Goal: Task Accomplishment & Management: Use online tool/utility

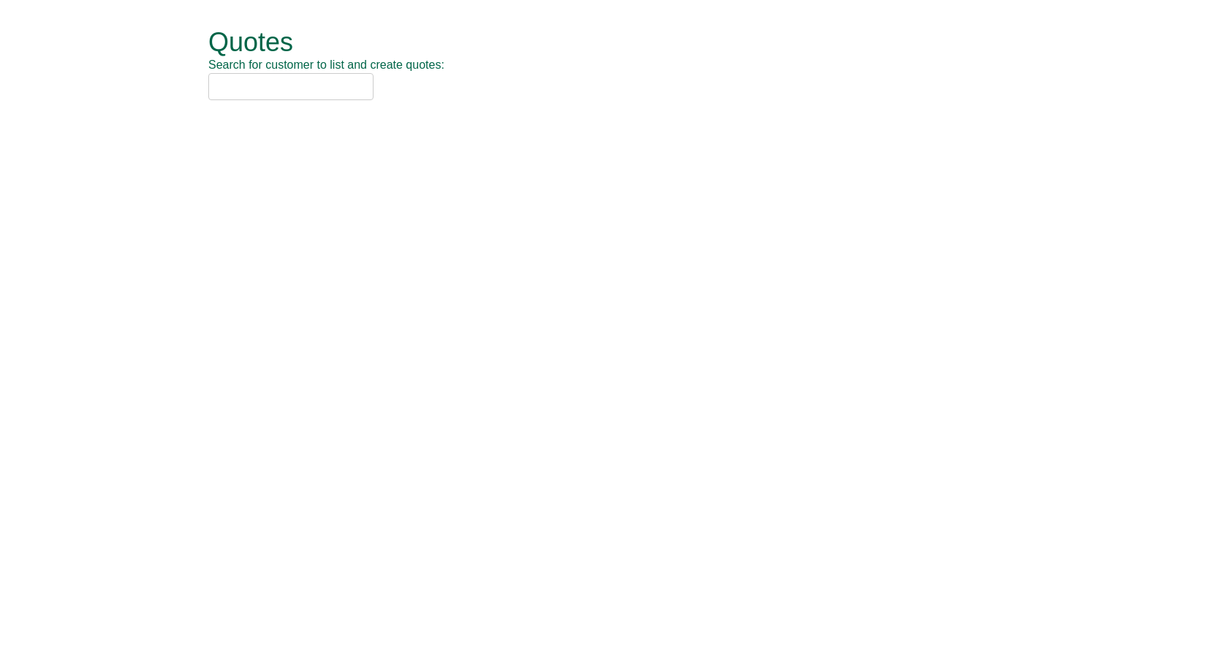
click at [319, 83] on input "text" at bounding box center [290, 86] width 165 height 27
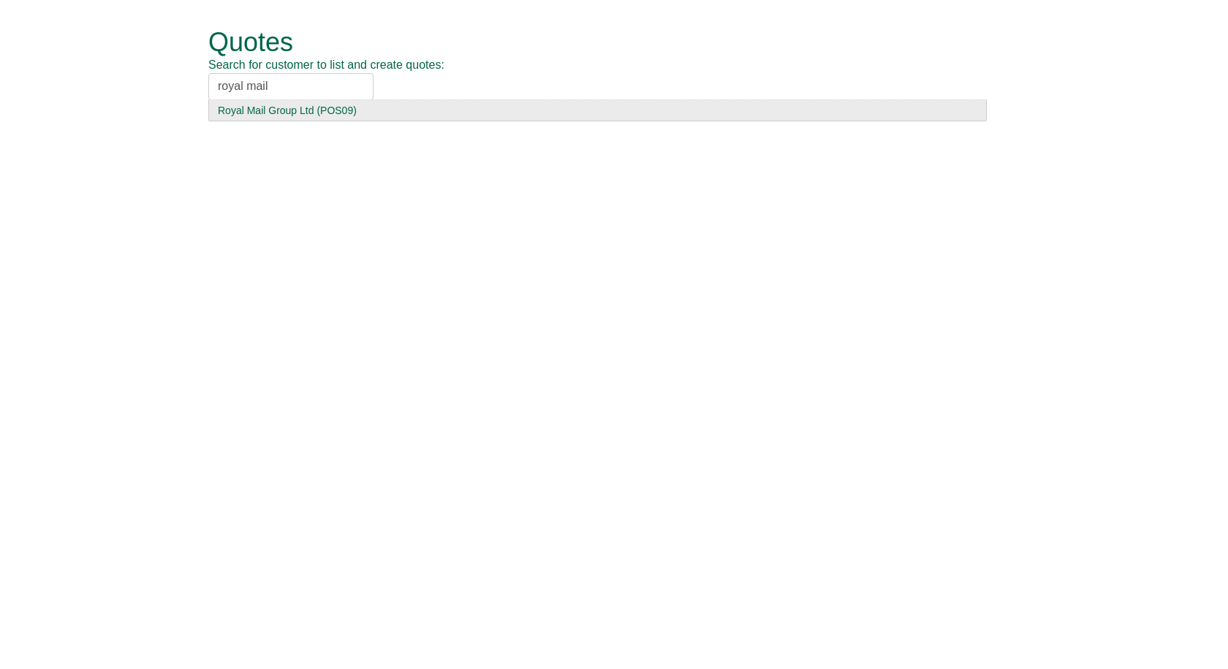
type input "royal mail"
click at [294, 110] on div "Royal Mail Group Ltd (POS09)" at bounding box center [597, 110] width 759 height 15
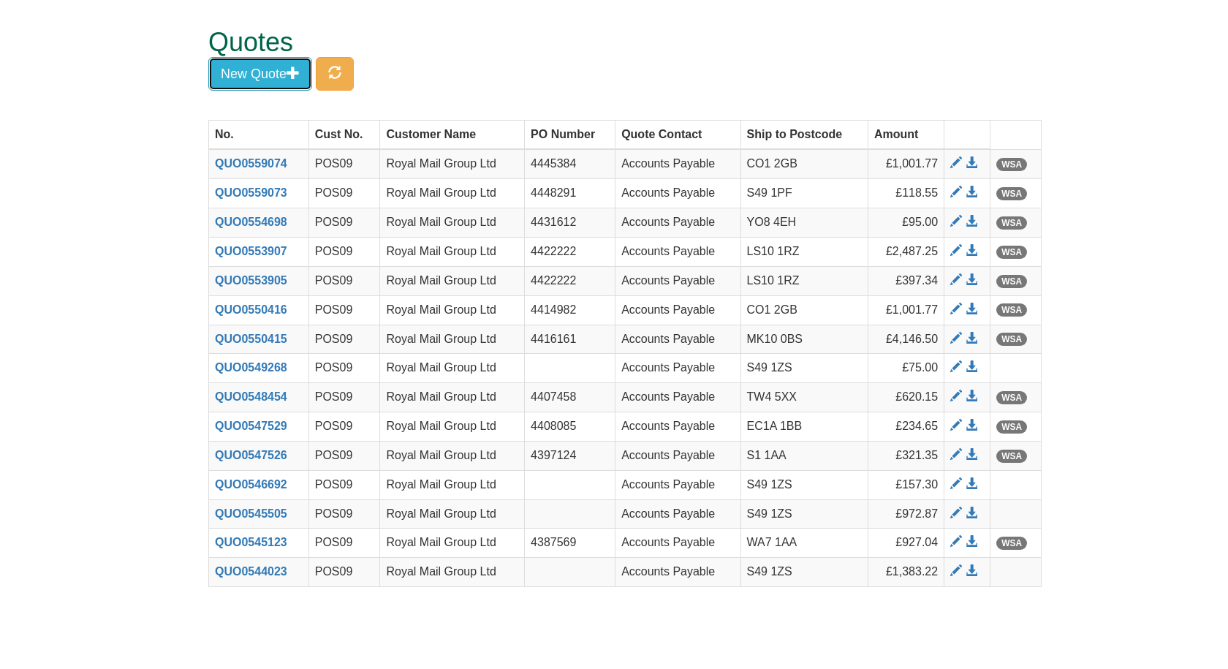
click at [245, 80] on button "New Quote" at bounding box center [260, 74] width 104 height 34
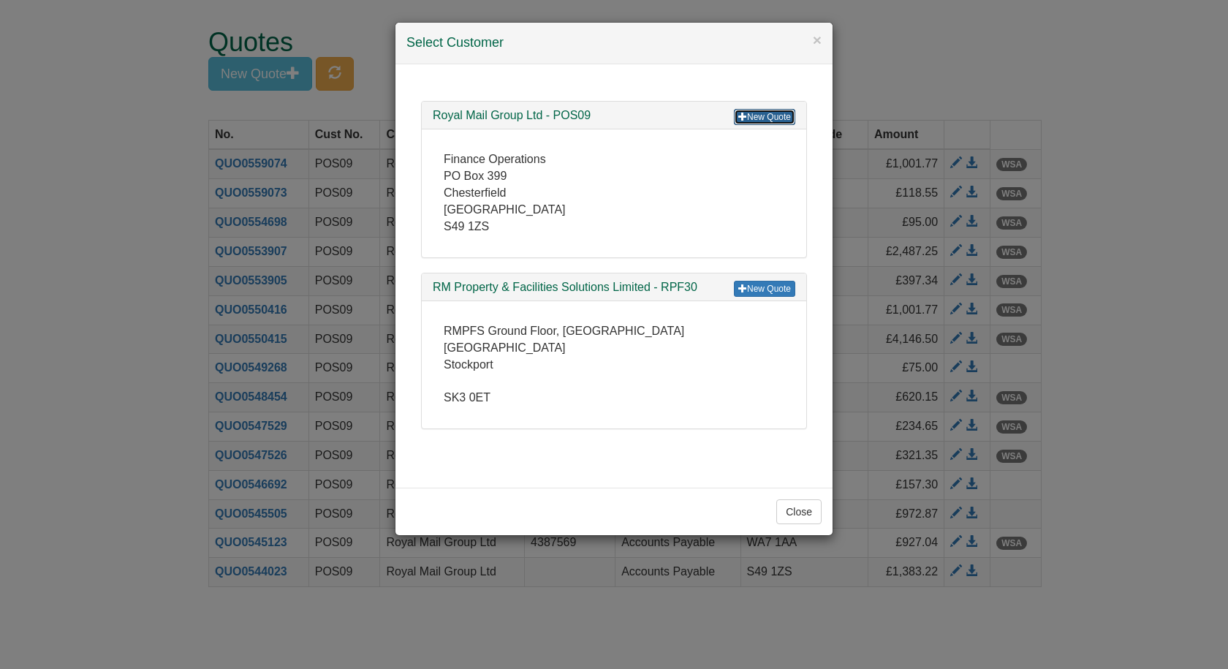
click at [769, 119] on link "New Quote" at bounding box center [764, 117] width 61 height 16
click at [815, 37] on button "×" at bounding box center [817, 39] width 9 height 15
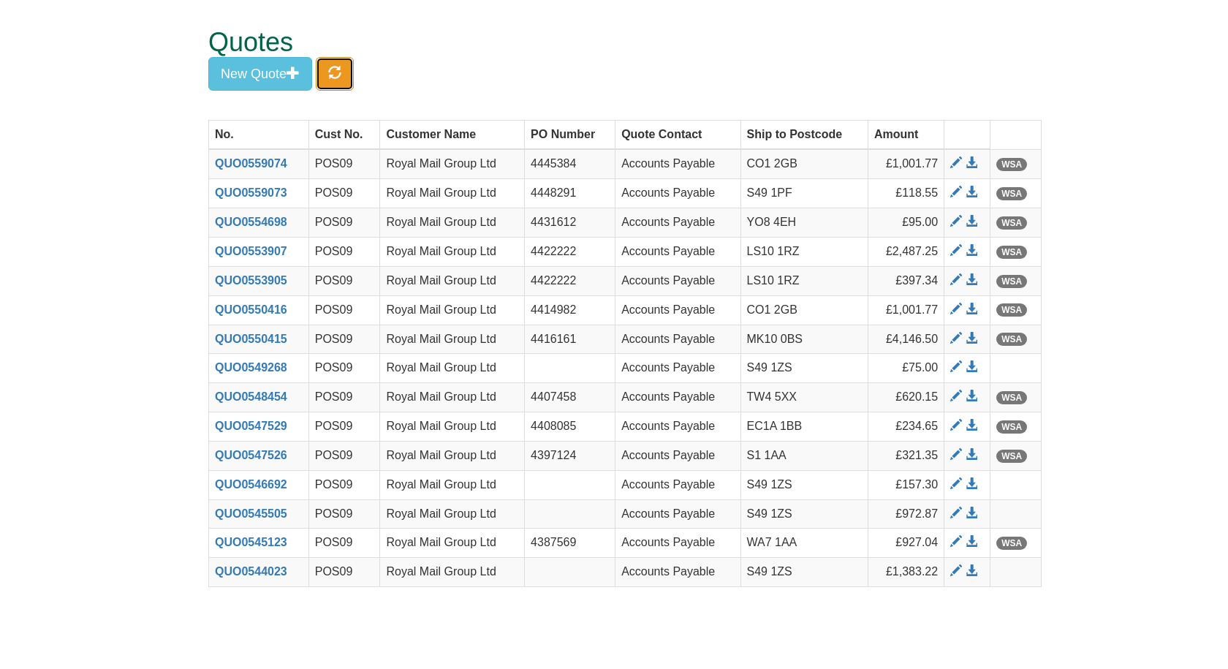
click at [333, 70] on span "button" at bounding box center [334, 72] width 13 height 13
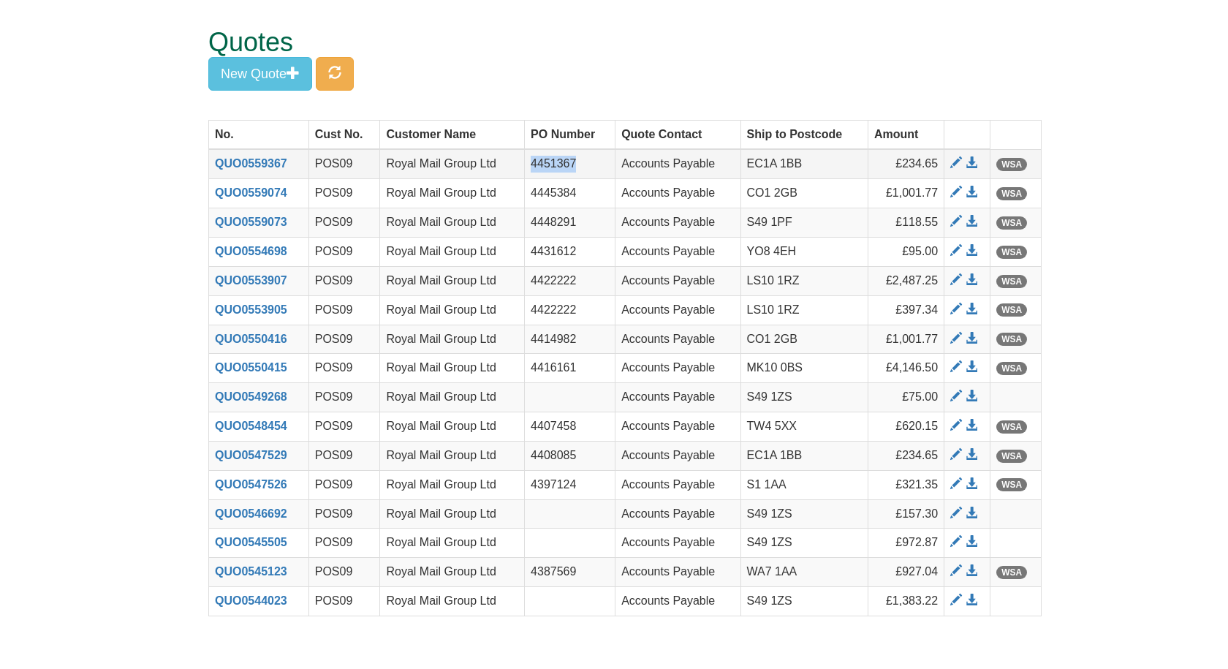
drag, startPoint x: 584, startPoint y: 161, endPoint x: 532, endPoint y: 162, distance: 51.9
click at [532, 162] on td "4451367" at bounding box center [570, 163] width 91 height 29
copy td "4451367"
click at [971, 161] on span at bounding box center [971, 163] width 12 height 12
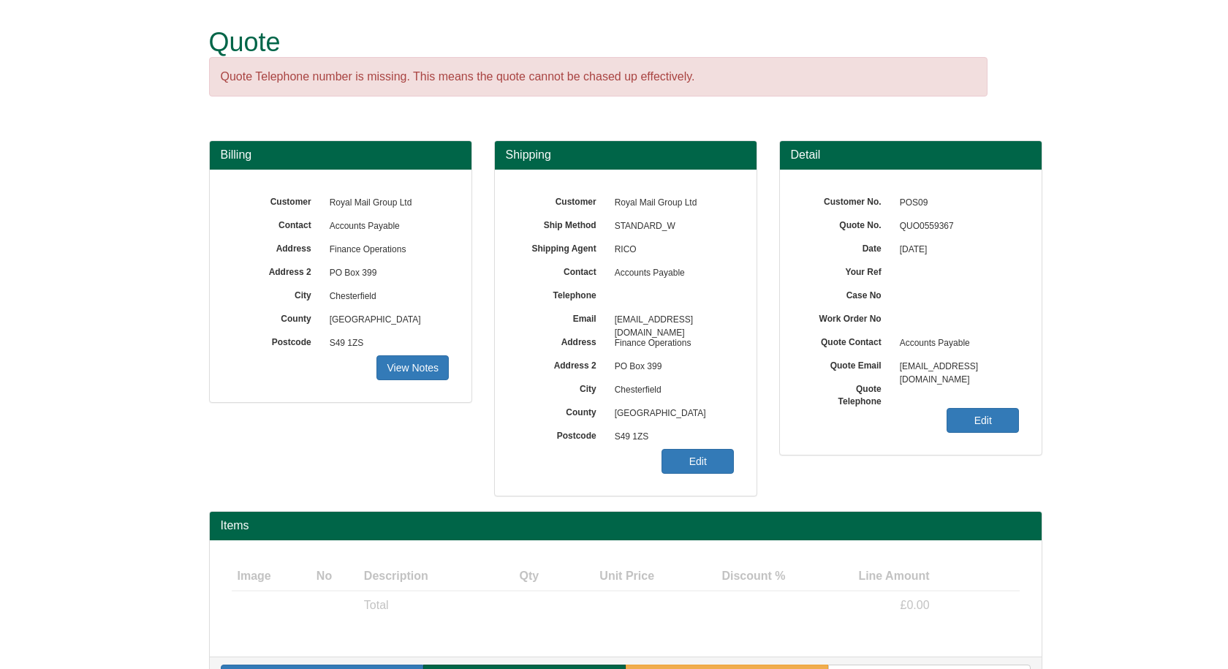
scroll to position [43, 0]
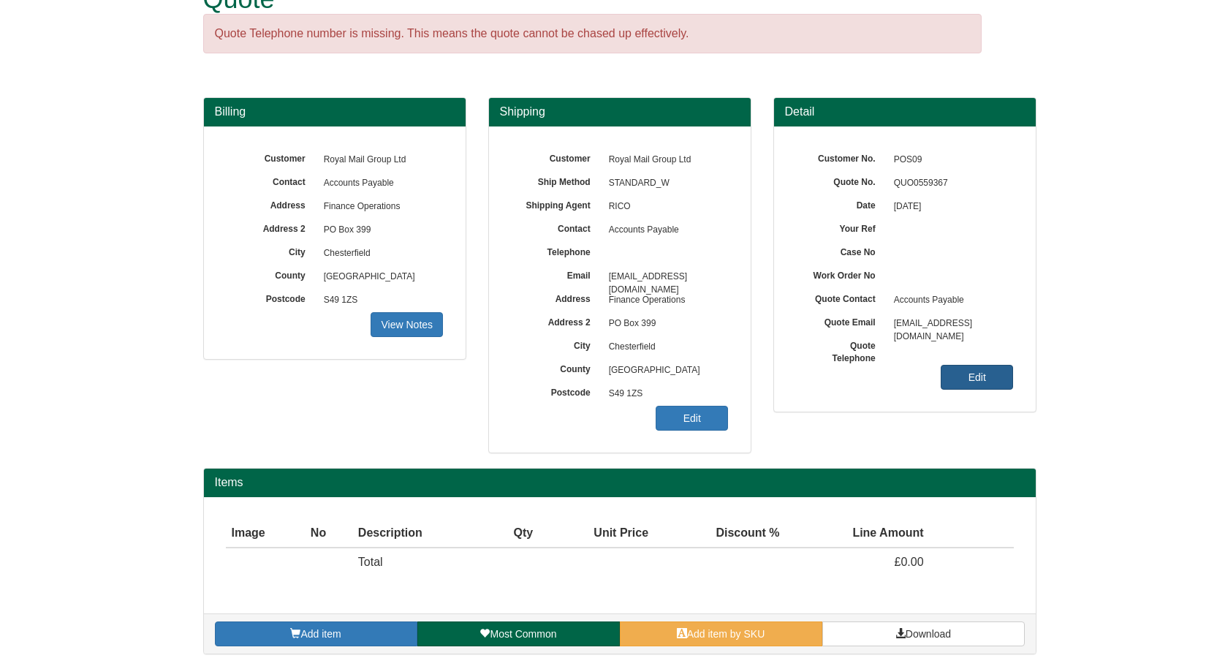
click at [986, 377] on link "Edit" at bounding box center [976, 377] width 72 height 25
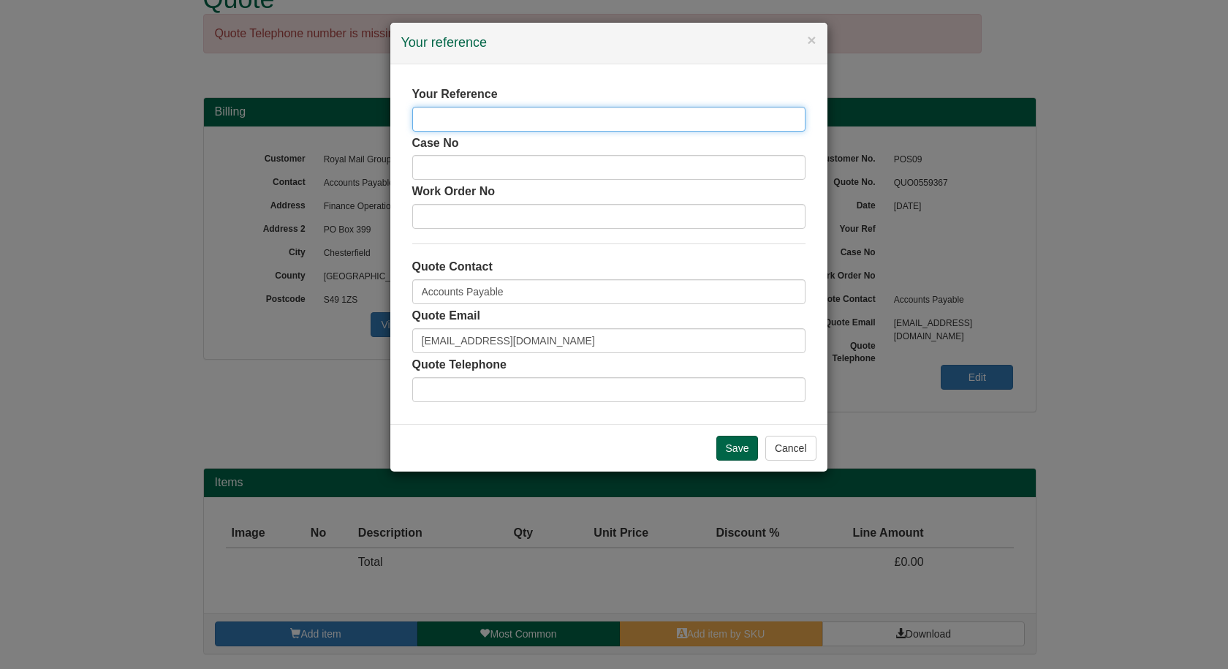
click at [471, 114] on input "text" at bounding box center [608, 119] width 393 height 25
paste input "4451367"
type input "4451367"
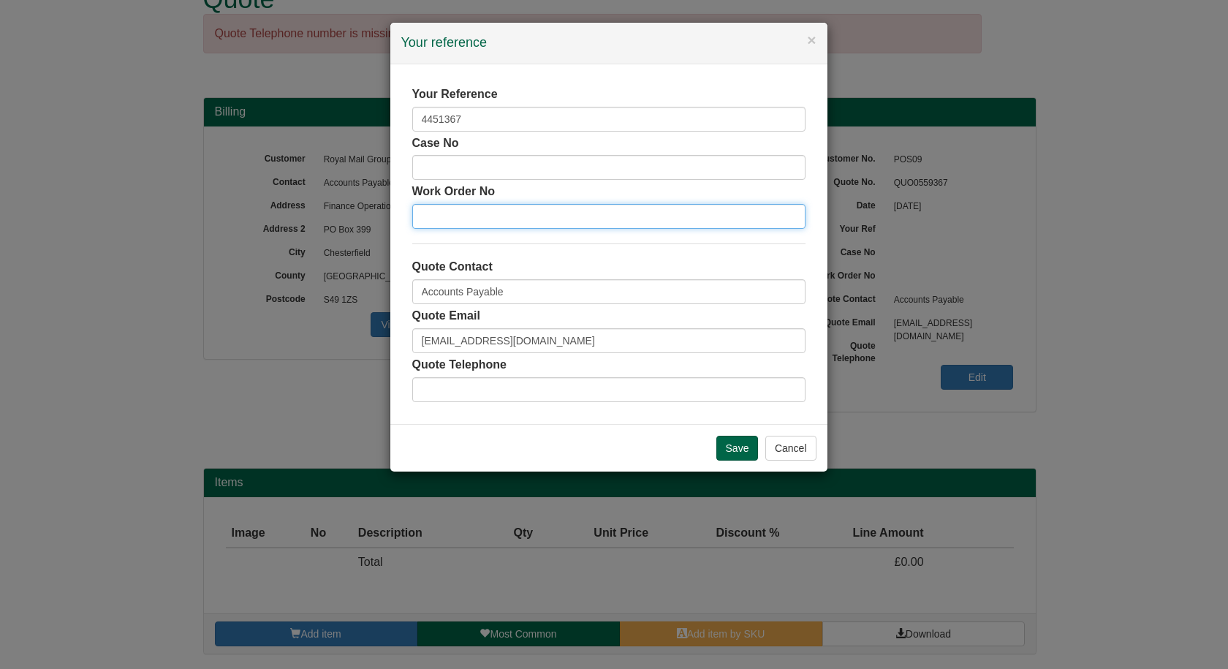
click at [456, 218] on input "text" at bounding box center [608, 216] width 393 height 25
paste input "4451367"
type input "4451367"
click at [732, 443] on input "Save" at bounding box center [737, 447] width 42 height 25
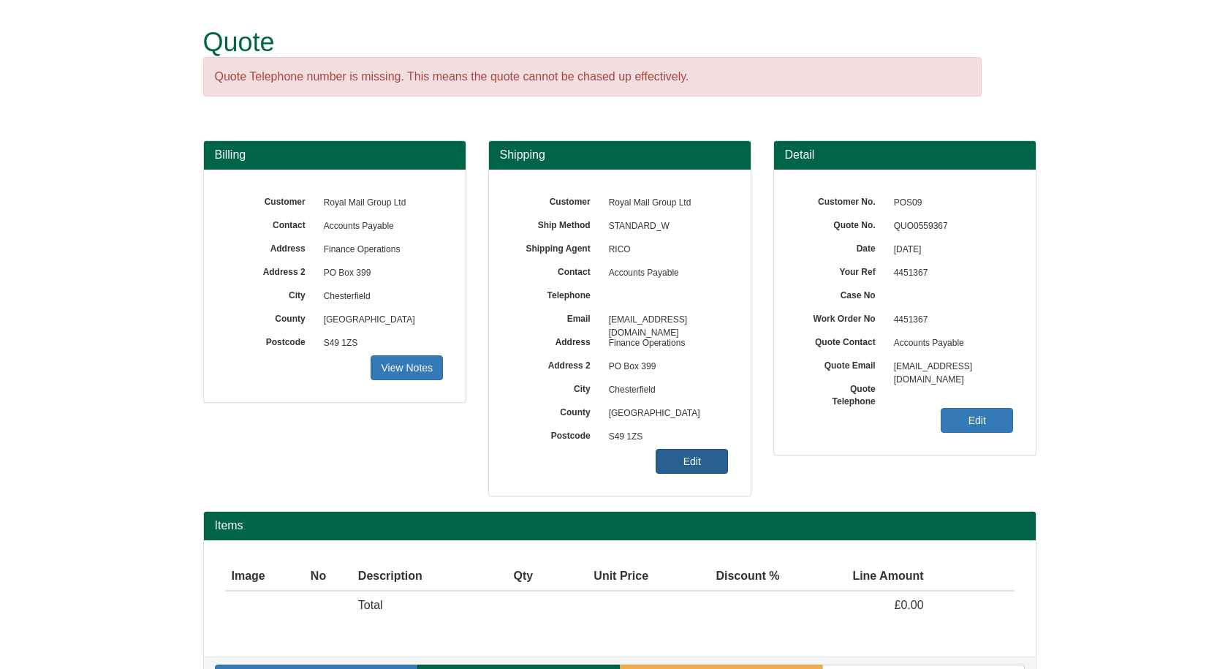
click at [681, 461] on link "Edit" at bounding box center [691, 461] width 72 height 25
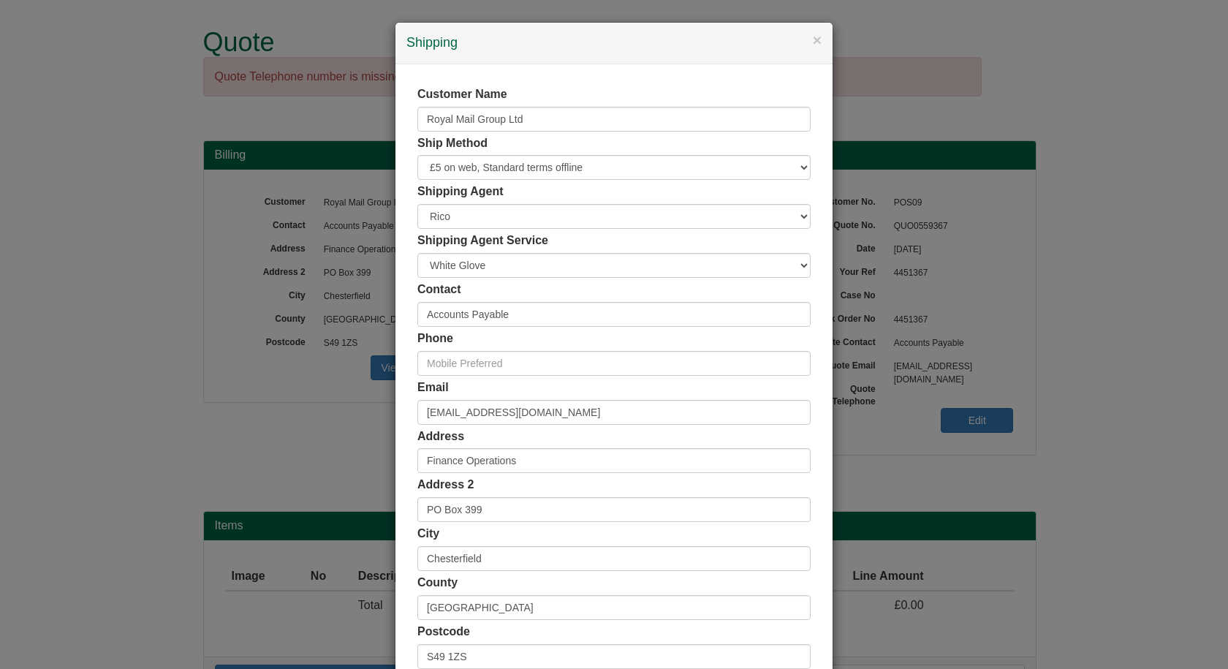
scroll to position [141, 0]
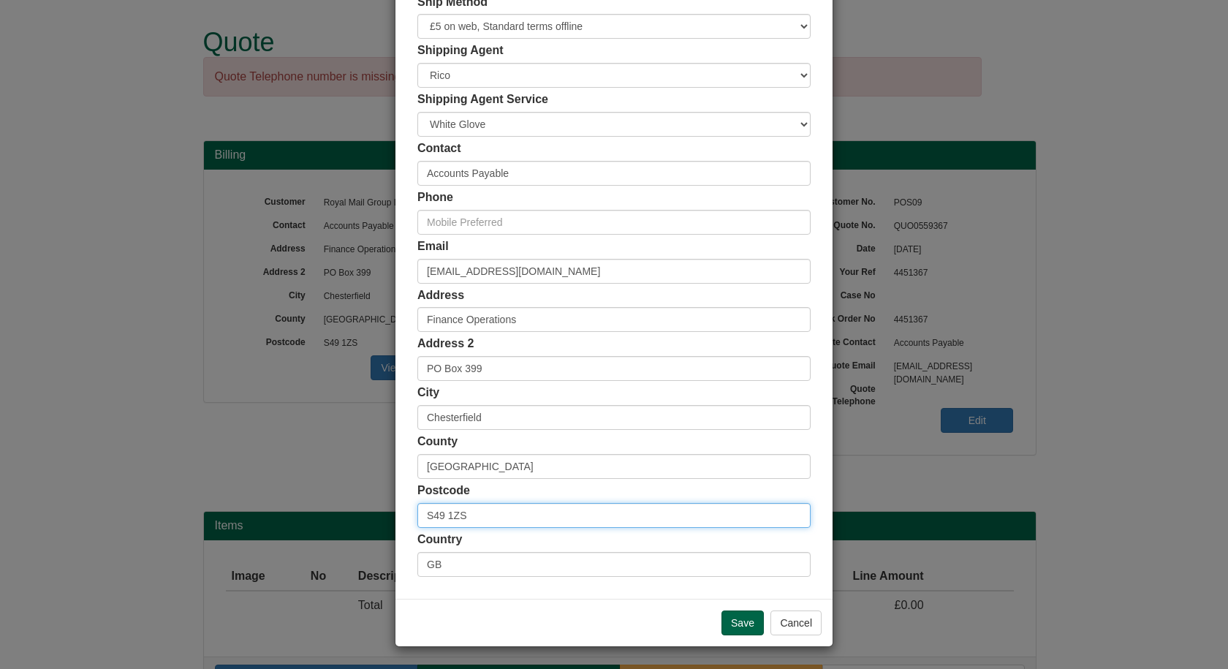
drag, startPoint x: 476, startPoint y: 511, endPoint x: 339, endPoint y: 527, distance: 137.6
click at [339, 527] on div "× Shipping Customer Name Royal Mail Group Ltd Ship Method Free of Charge £5 Fla…" at bounding box center [614, 334] width 1228 height 669
paste input "EC1A 1BB"
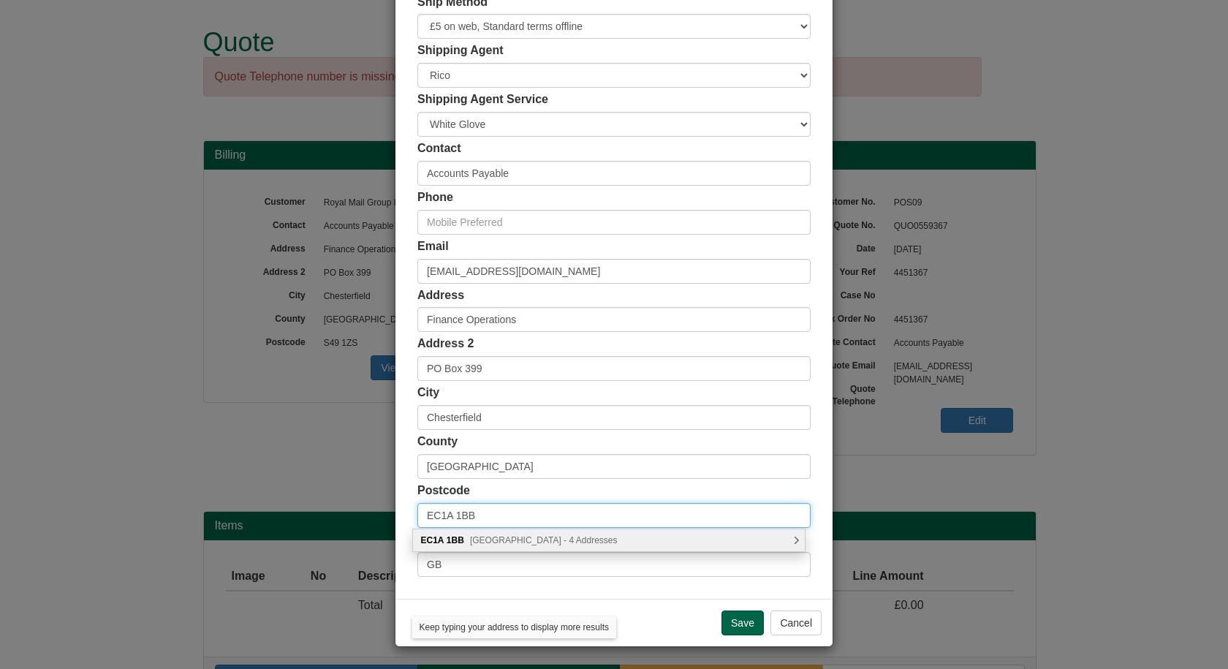
type input "EC1A 1BB"
click at [523, 540] on span "Farringdon Road, London - 4 Addresses" at bounding box center [544, 540] width 148 height 10
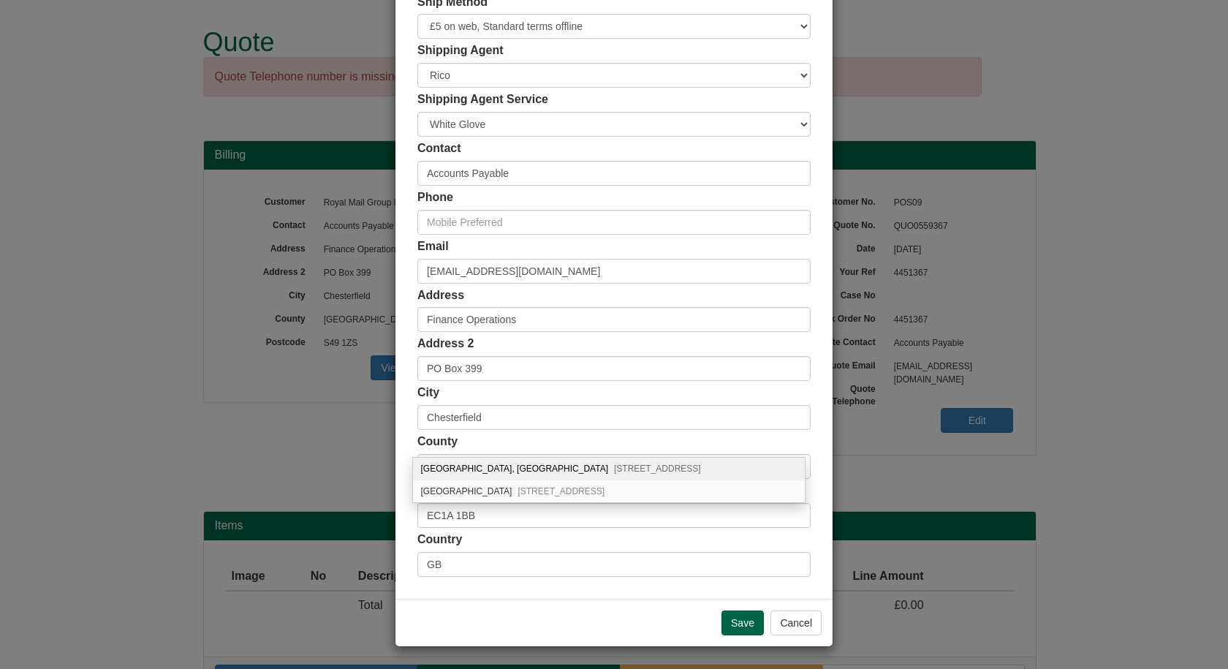
click at [480, 470] on div "Royal Mail, Mount Pleasant Mail Centre, Farringdon Road London, EC1A 1BB" at bounding box center [609, 468] width 392 height 23
type input "Royal Mail"
type input "[GEOGRAPHIC_DATA]"
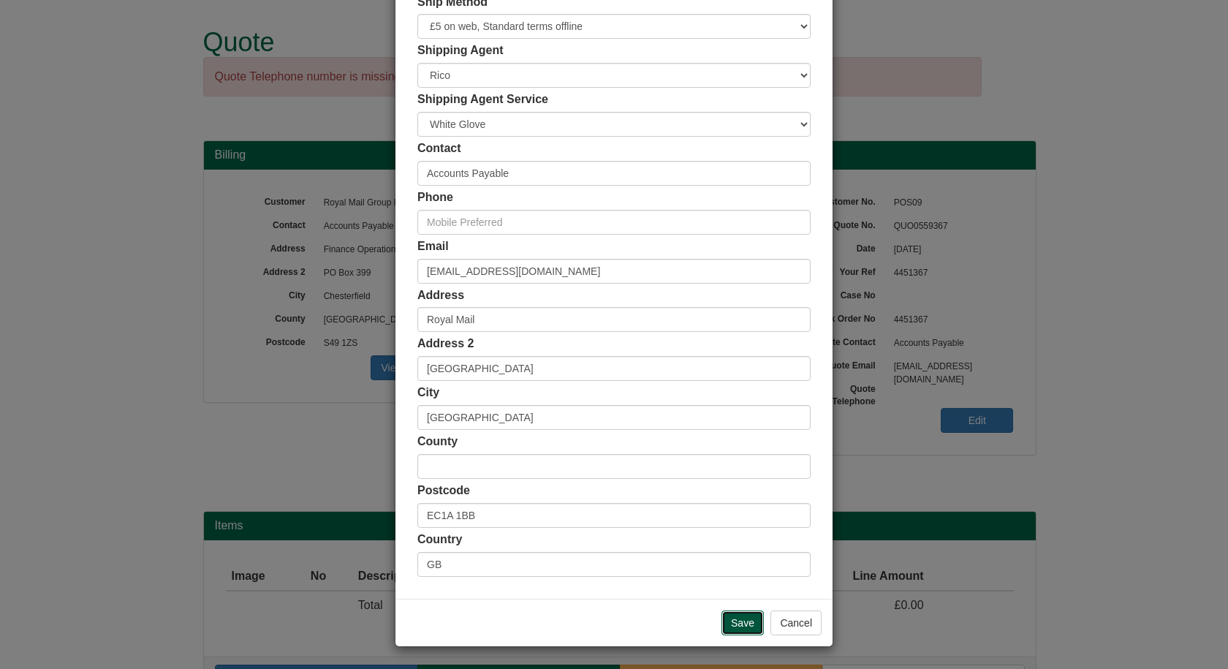
click at [730, 625] on input "Save" at bounding box center [742, 622] width 42 height 25
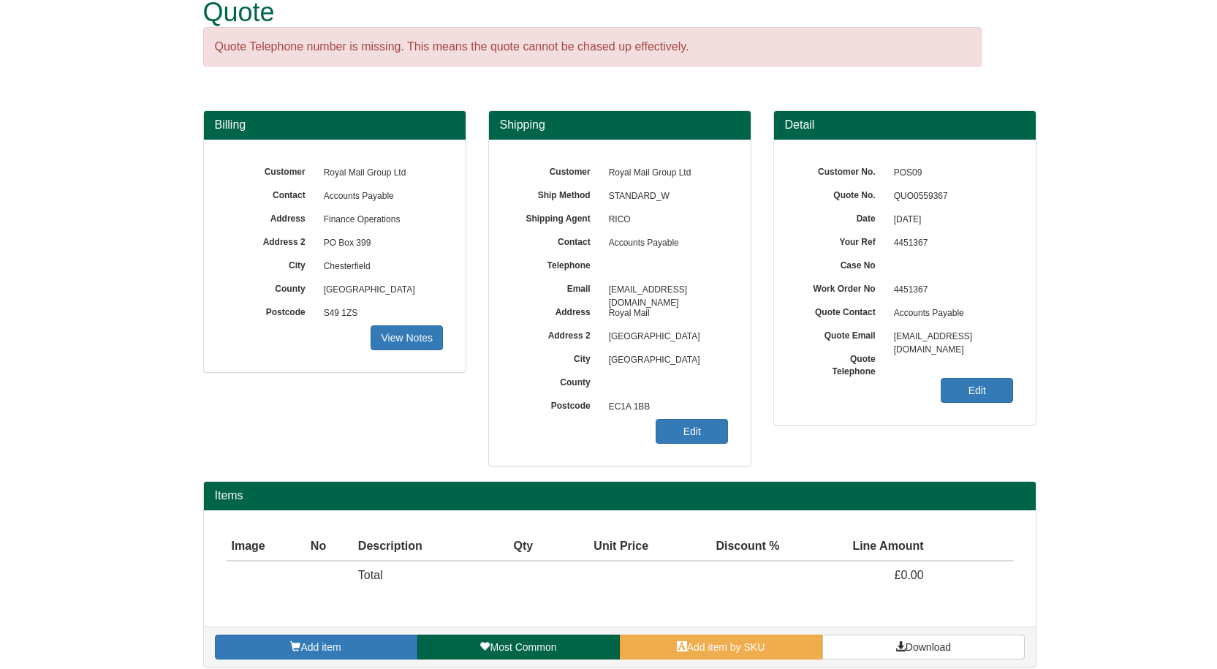
scroll to position [43, 0]
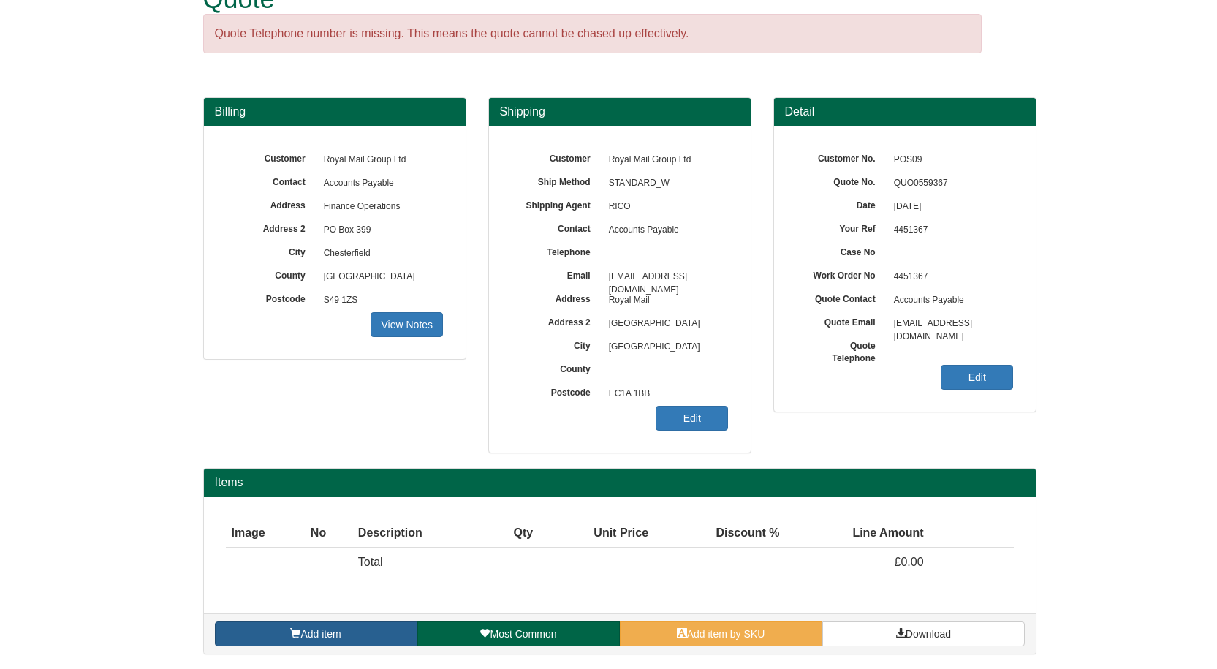
click at [355, 632] on link "Add item" at bounding box center [316, 633] width 202 height 25
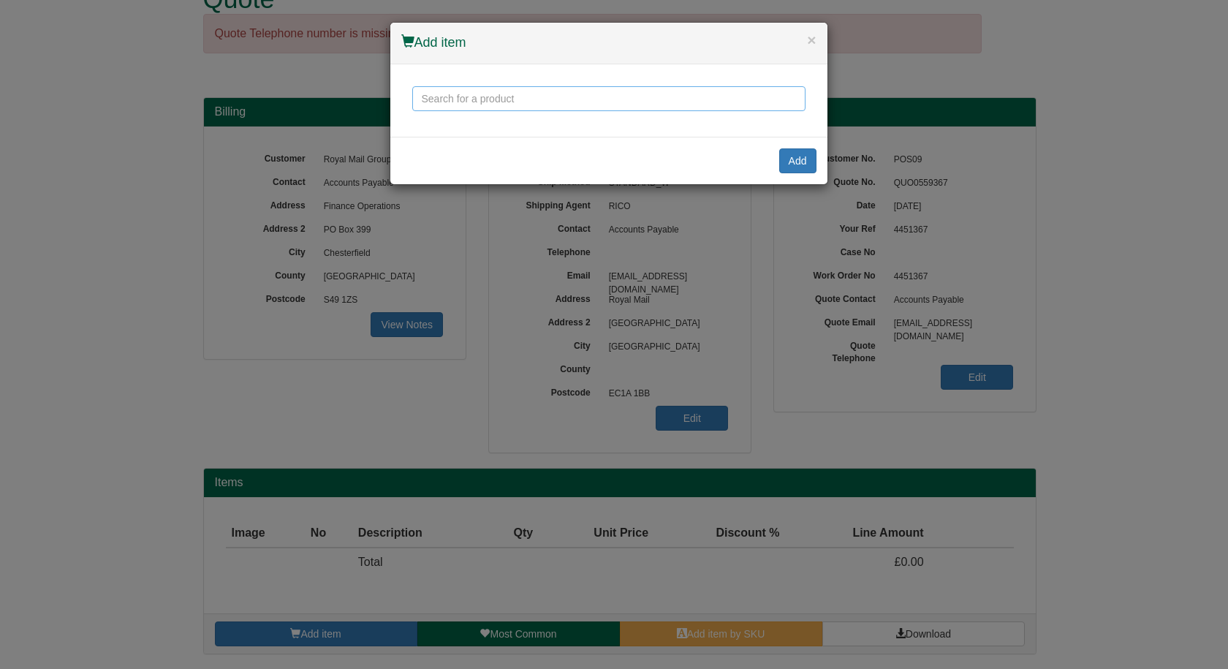
click at [517, 94] on input "text" at bounding box center [608, 98] width 393 height 25
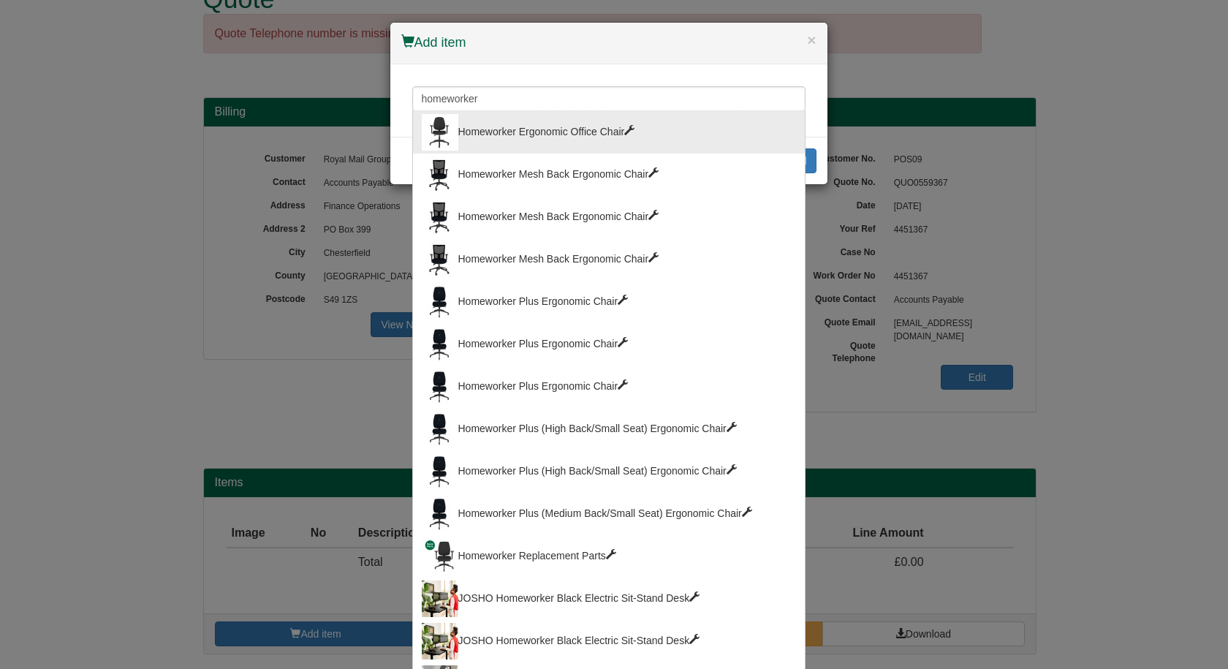
click at [522, 126] on div "Homeworker Ergonomic Office Chair" at bounding box center [609, 132] width 374 height 37
type input "Homeworker Ergonomic Office Chair"
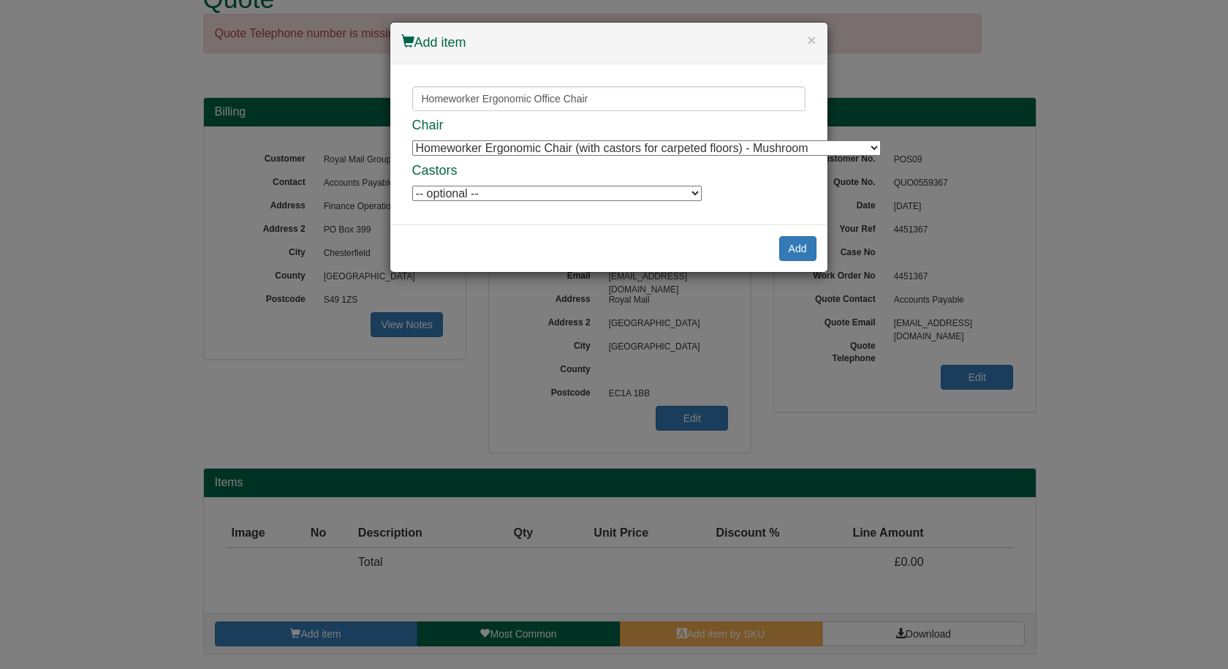
click at [514, 158] on div "Chair Homeworker Ergonomic Chair (with castors for carpeted floors) - Mushroom …" at bounding box center [608, 160] width 393 height 84
click at [519, 148] on select "Homeworker Ergonomic Chair (with castors for carpeted floors) - Mushroom Homewo…" at bounding box center [646, 147] width 468 height 15
select select "9900002"
click at [412, 140] on select "Homeworker Ergonomic Chair (with castors for carpeted floors) - Mushroom Homewo…" at bounding box center [646, 147] width 468 height 15
click at [804, 246] on button "Add" at bounding box center [797, 248] width 37 height 25
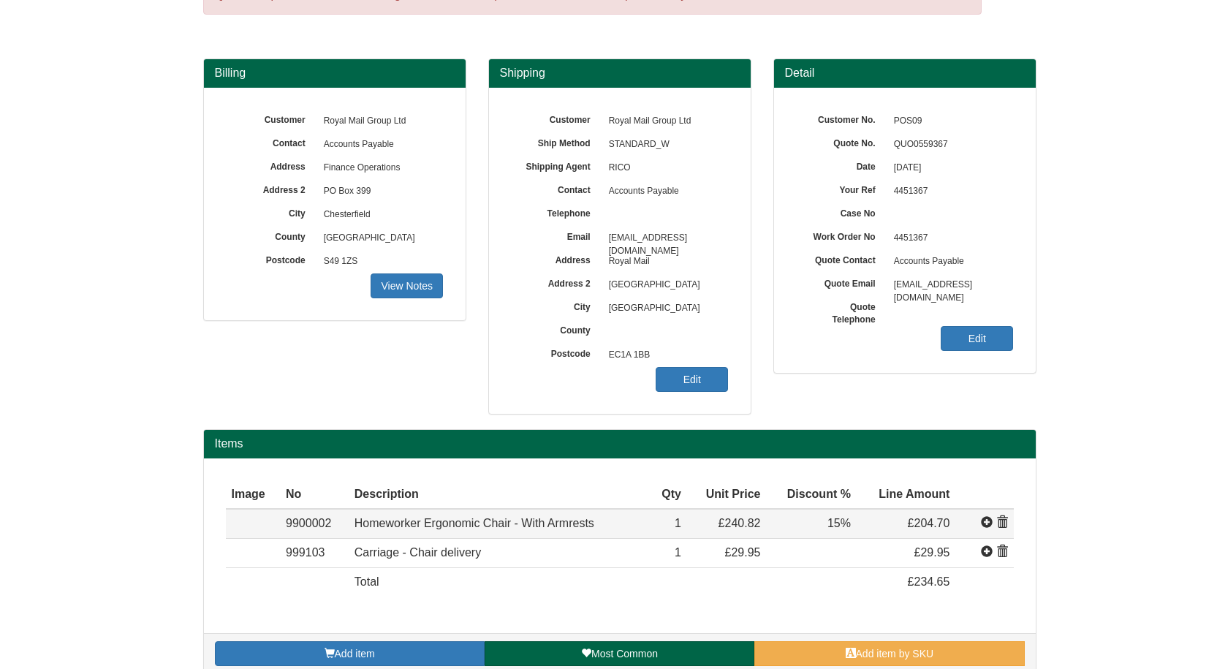
scroll to position [102, 0]
